Goal: Book appointment/travel/reservation

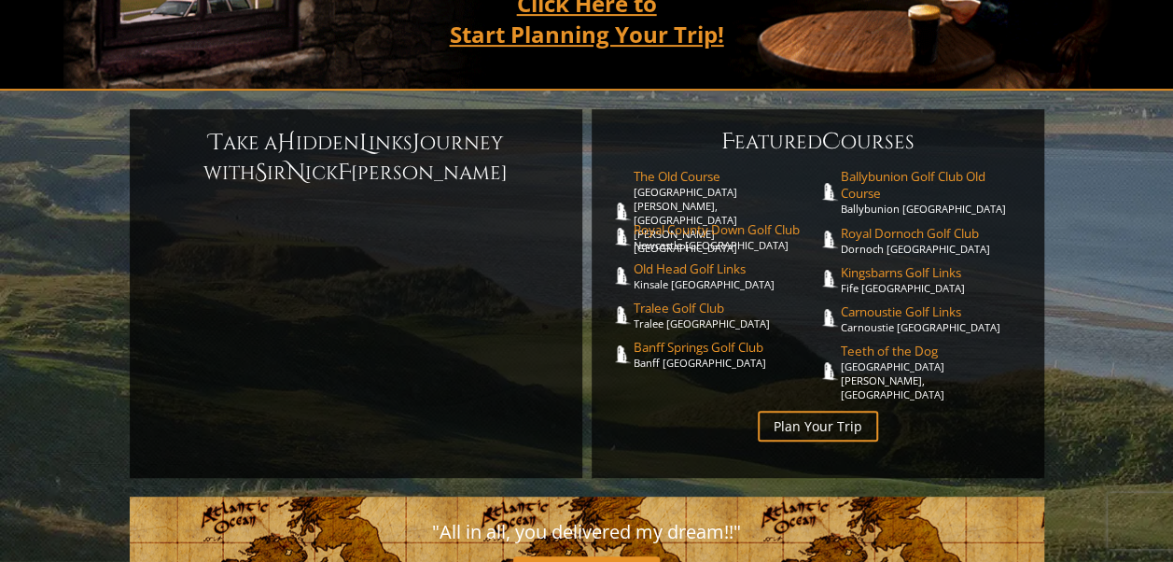
scroll to position [449, 0]
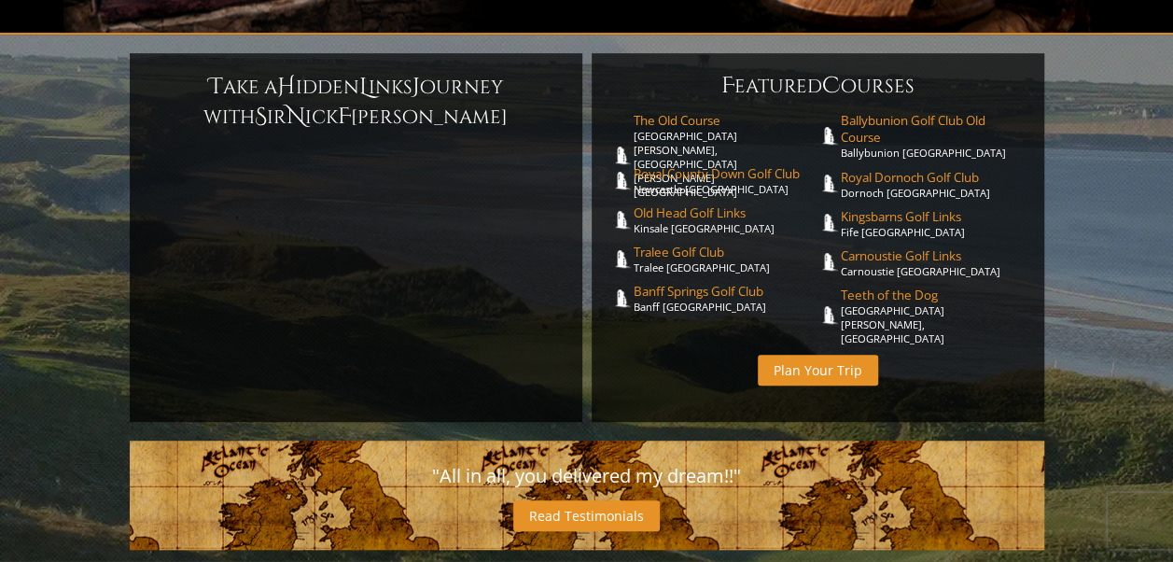
click at [832, 355] on link "Plan Your Trip" at bounding box center [818, 370] width 120 height 31
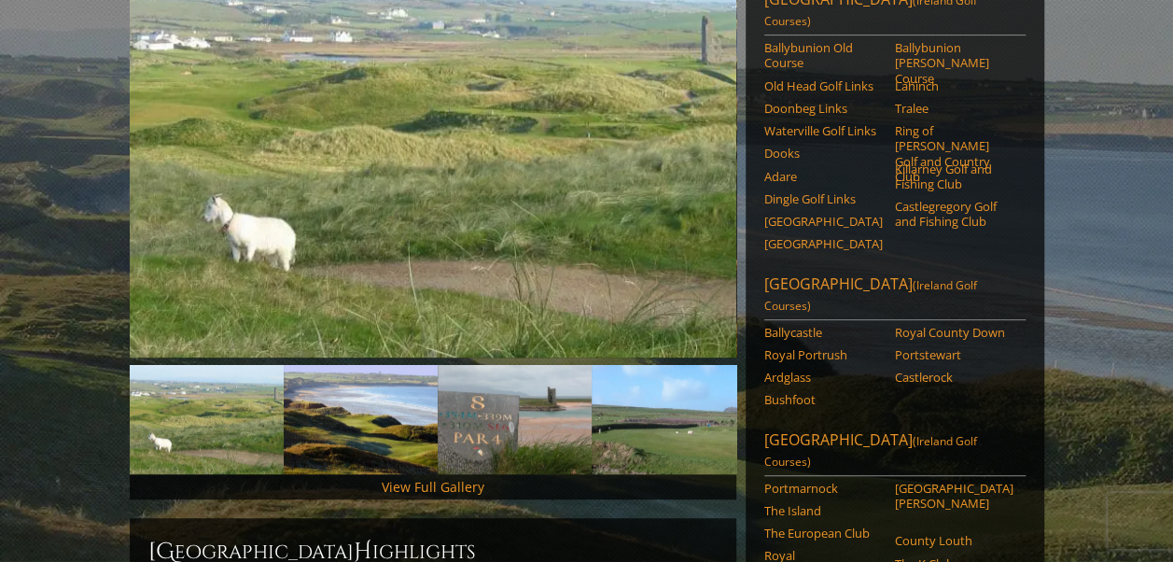
scroll to position [256, 0]
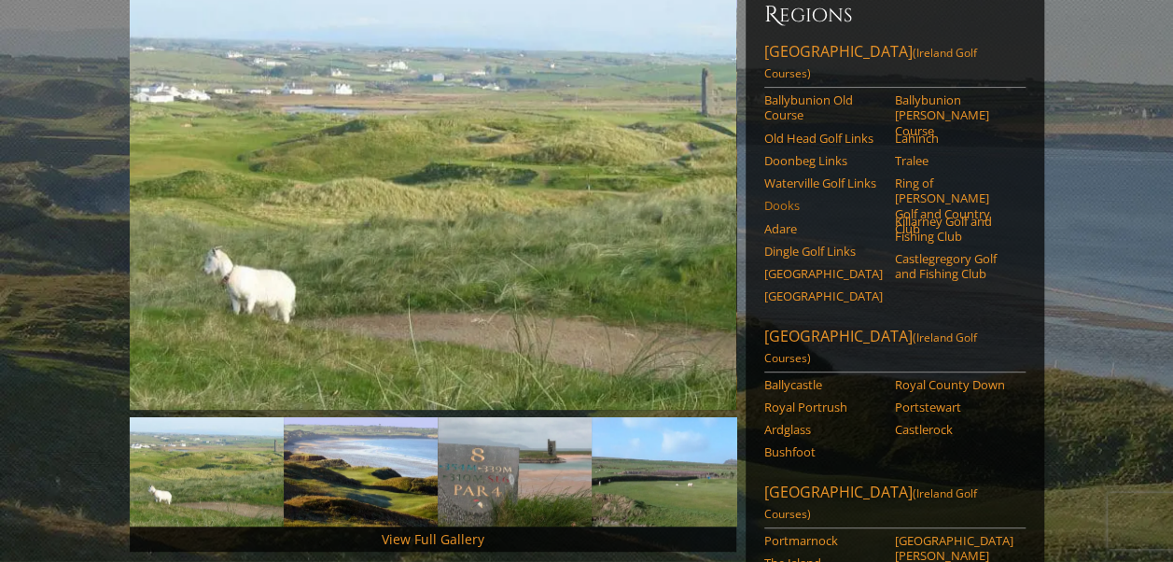
click at [788, 198] on link "Dooks" at bounding box center [823, 205] width 118 height 15
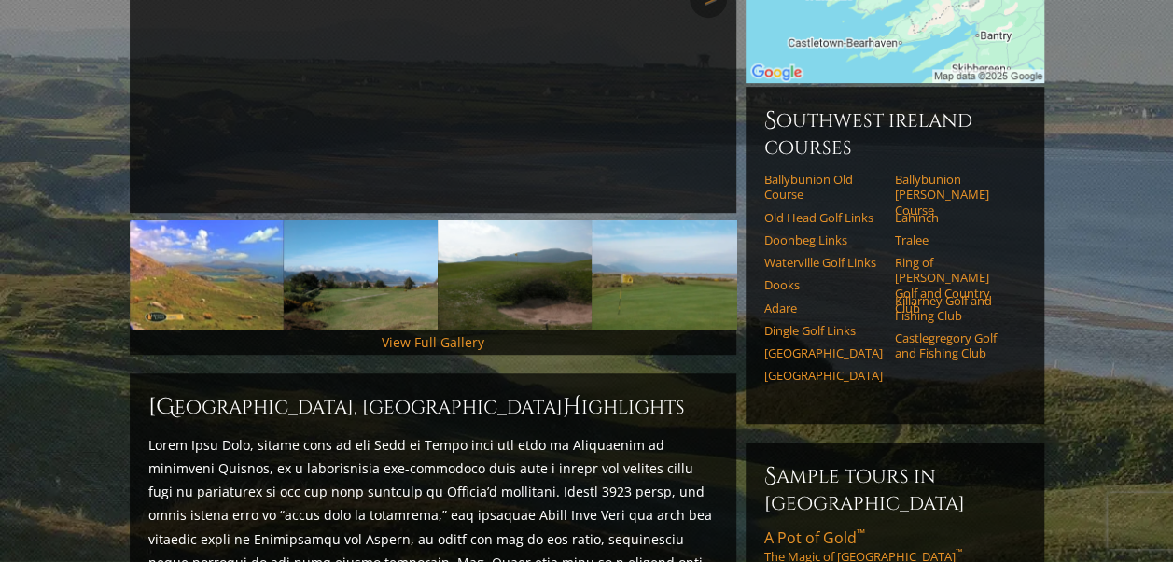
scroll to position [621, 0]
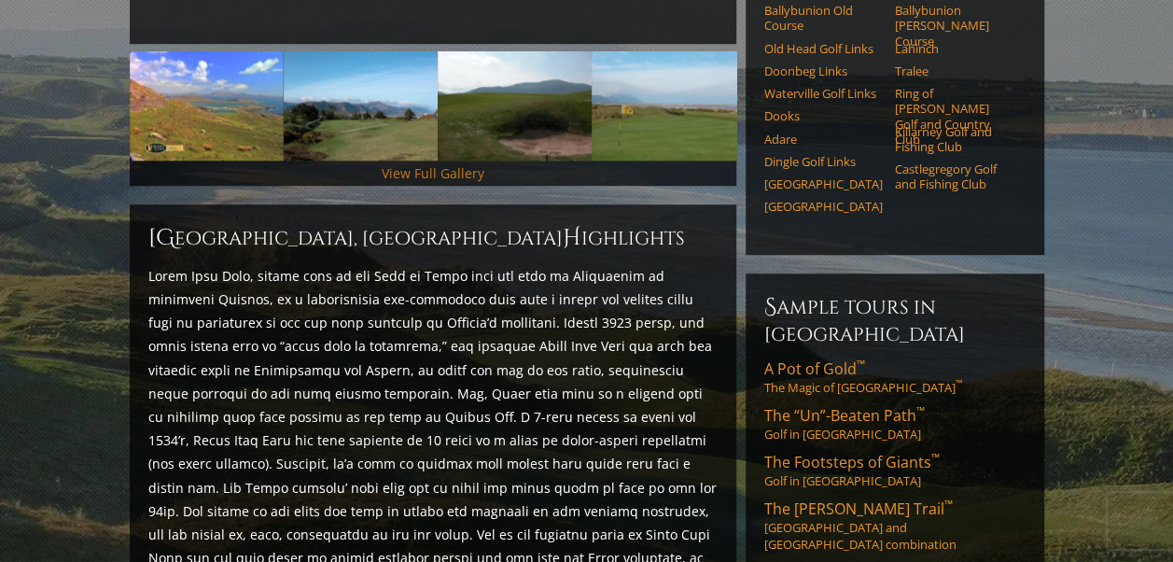
click at [410, 164] on link "View Full Gallery" at bounding box center [433, 173] width 103 height 18
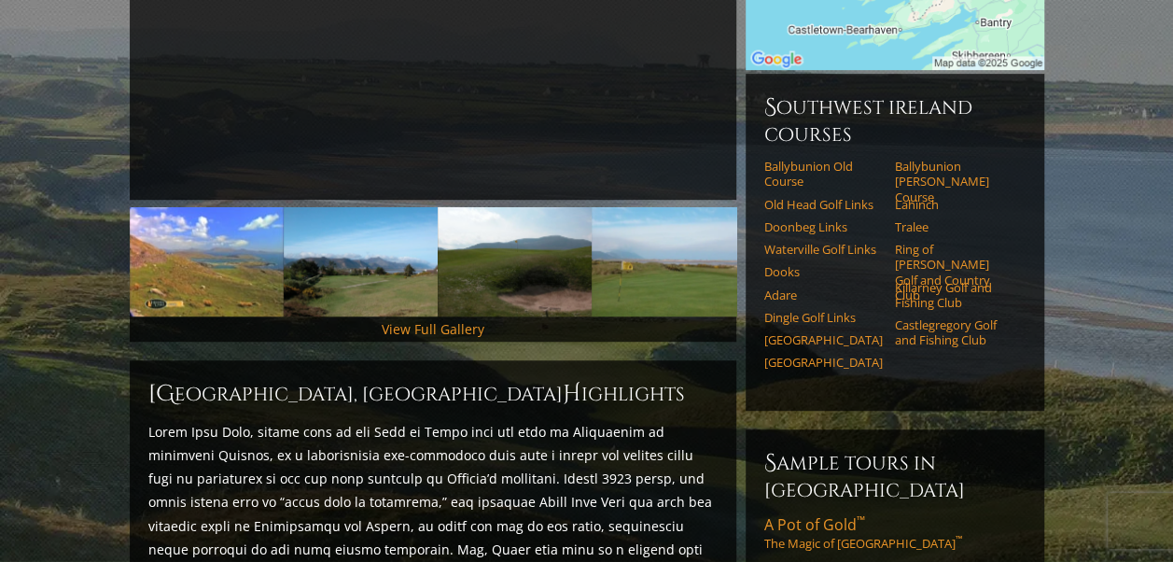
scroll to position [383, 0]
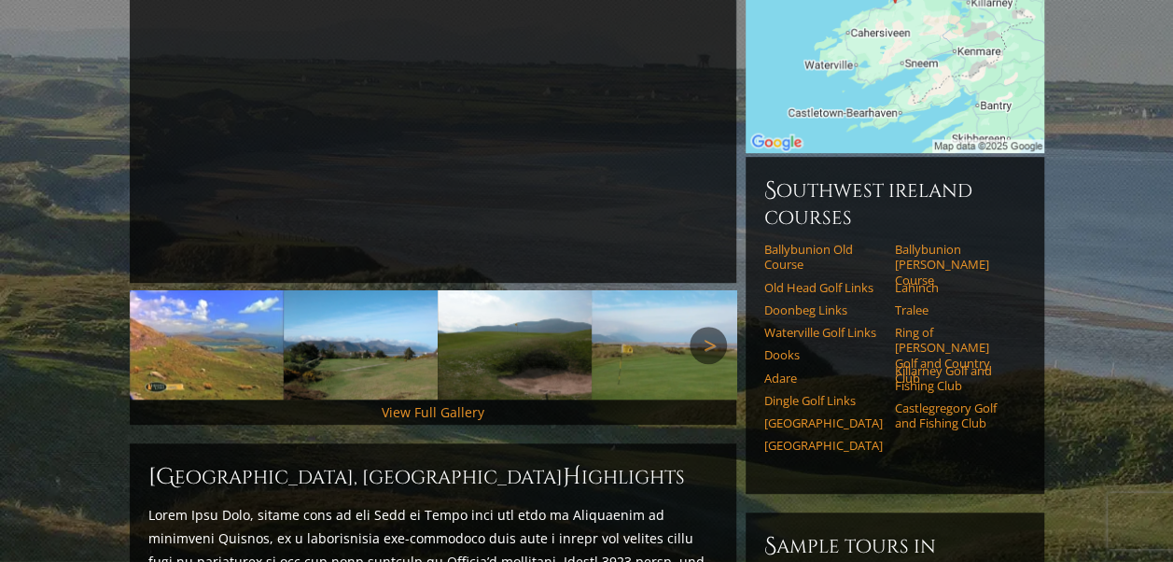
click at [713, 327] on link "Next" at bounding box center [707, 345] width 37 height 37
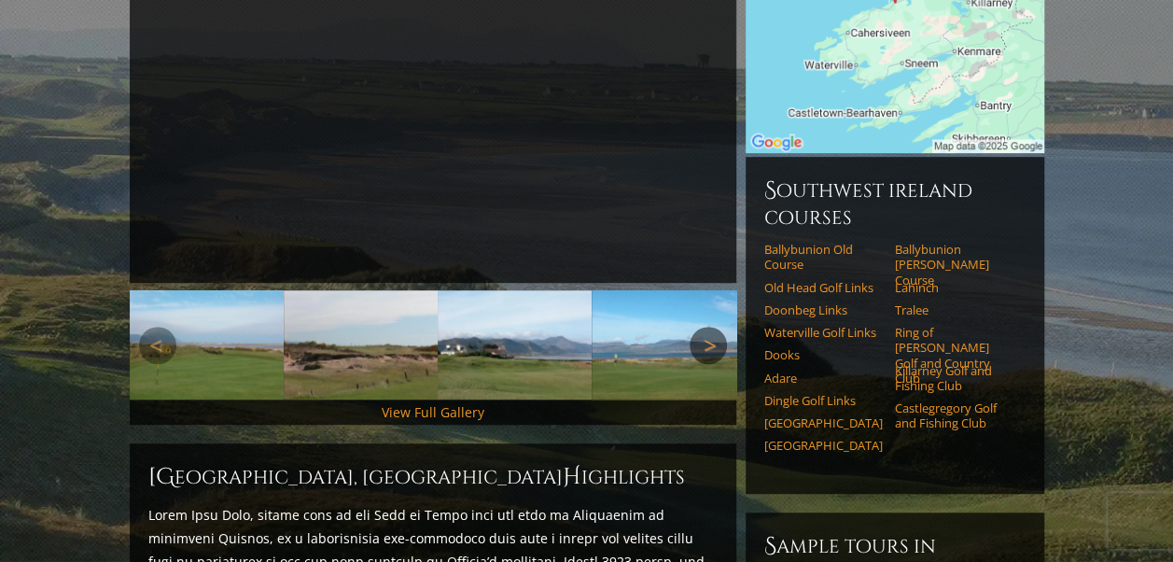
click at [713, 327] on link "Next" at bounding box center [707, 345] width 37 height 37
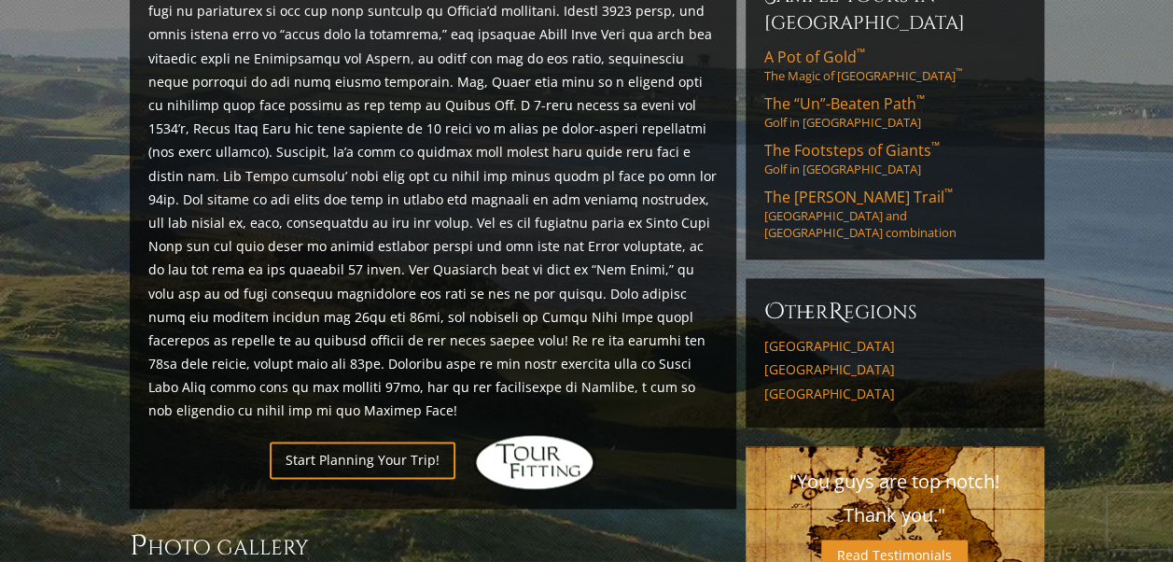
scroll to position [466, 0]
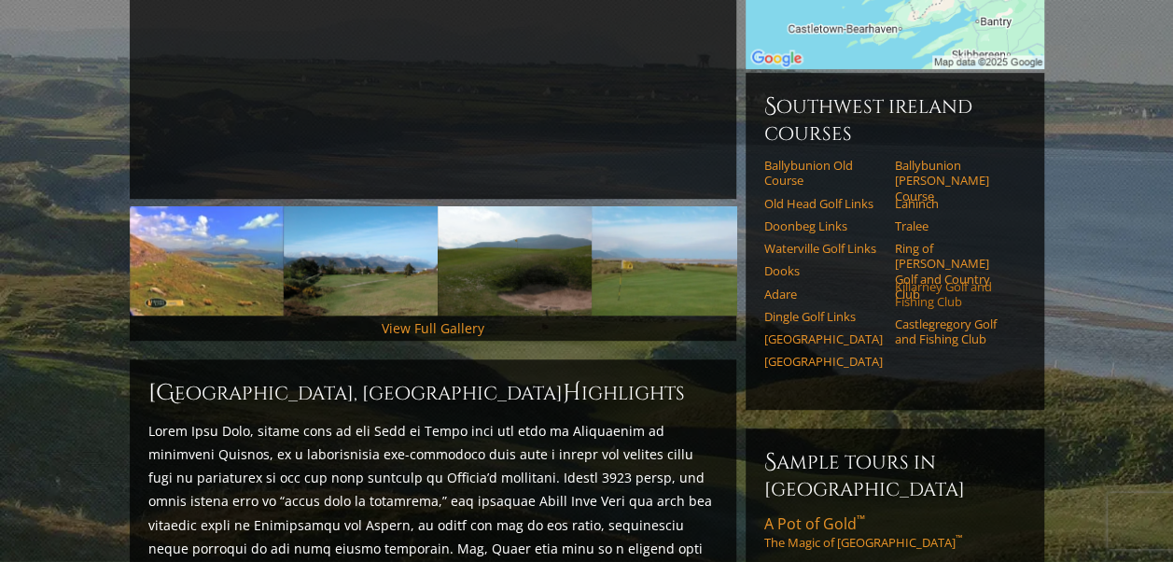
click at [927, 279] on link "Killarney Golf and Fishing Club" at bounding box center [954, 294] width 118 height 31
